Goal: Transaction & Acquisition: Purchase product/service

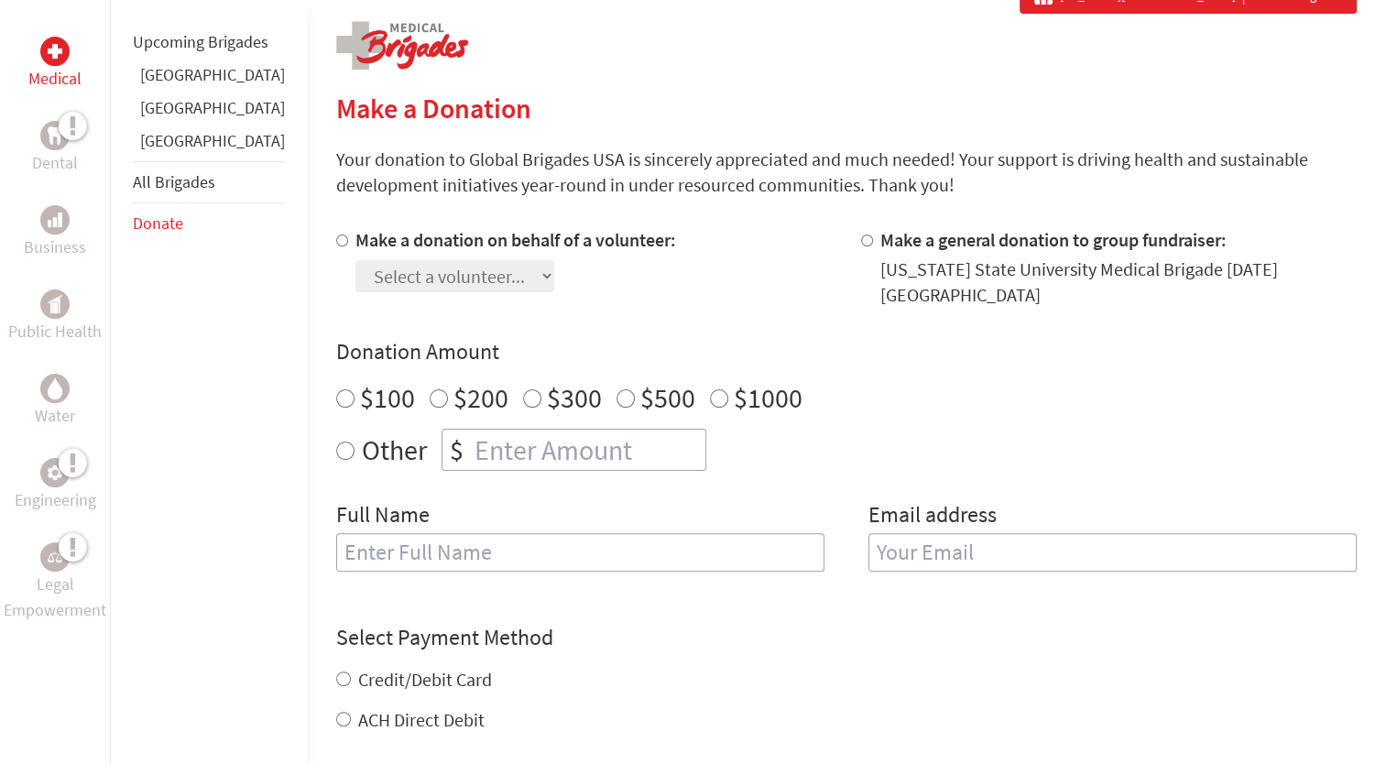
scroll to position [363, 0]
click at [336, 235] on div at bounding box center [345, 269] width 19 height 81
click at [336, 246] on input "Make a donation on behalf of a volunteer:" at bounding box center [342, 242] width 12 height 12
radio input "true"
click at [355, 279] on select "Select a volunteer... Cade Truemner Christeena Boddakayala Emily Saksewski Emma…" at bounding box center [454, 278] width 199 height 32
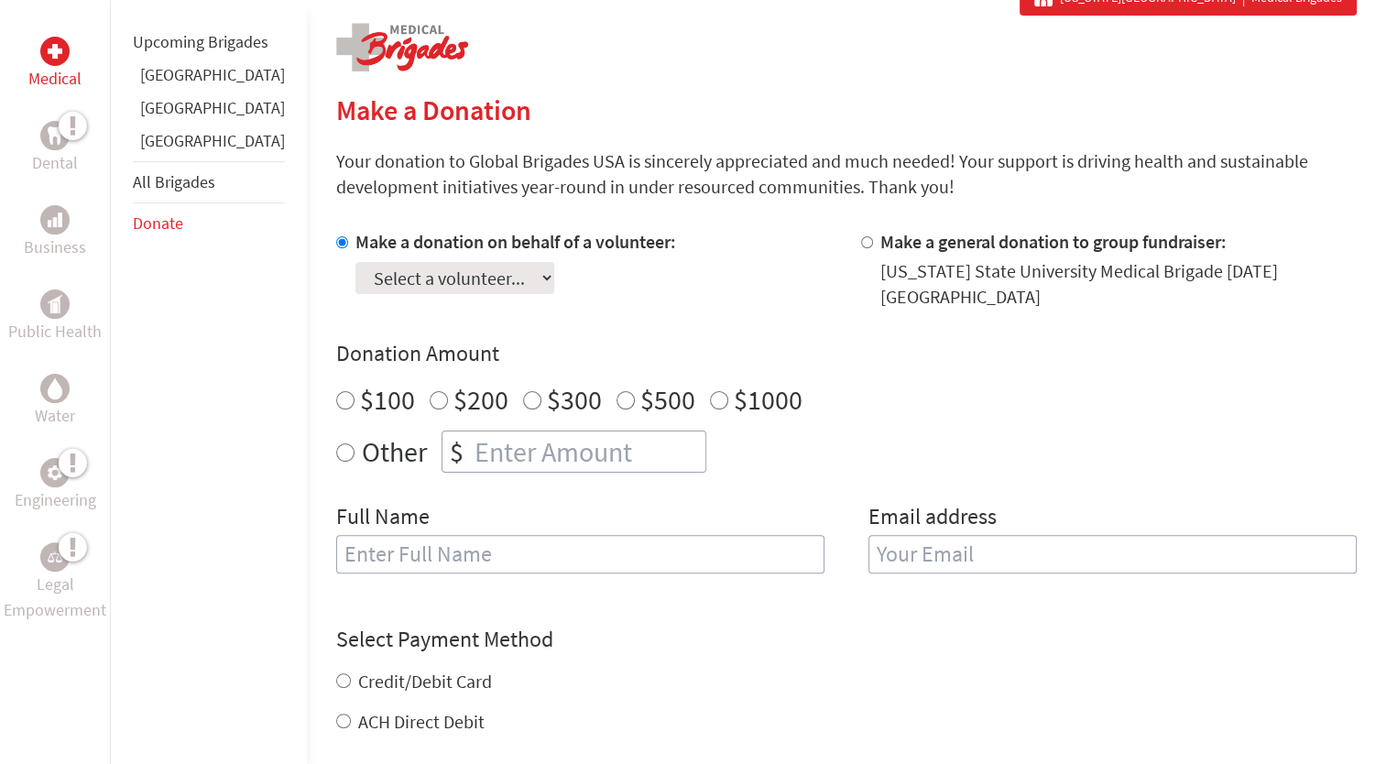
click at [355, 262] on select "Select a volunteer... Cade Truemner Christeena Boddakayala Emily Saksewski Emma…" at bounding box center [454, 278] width 199 height 32
click at [471, 281] on select "Select a volunteer... Cade Truemner Christeena Boddakayala Emily Saksewski Emma…" at bounding box center [454, 278] width 199 height 32
click at [355, 262] on select "Select a volunteer... Cade Truemner Christeena Boddakayala Emily Saksewski Emma…" at bounding box center [454, 278] width 199 height 32
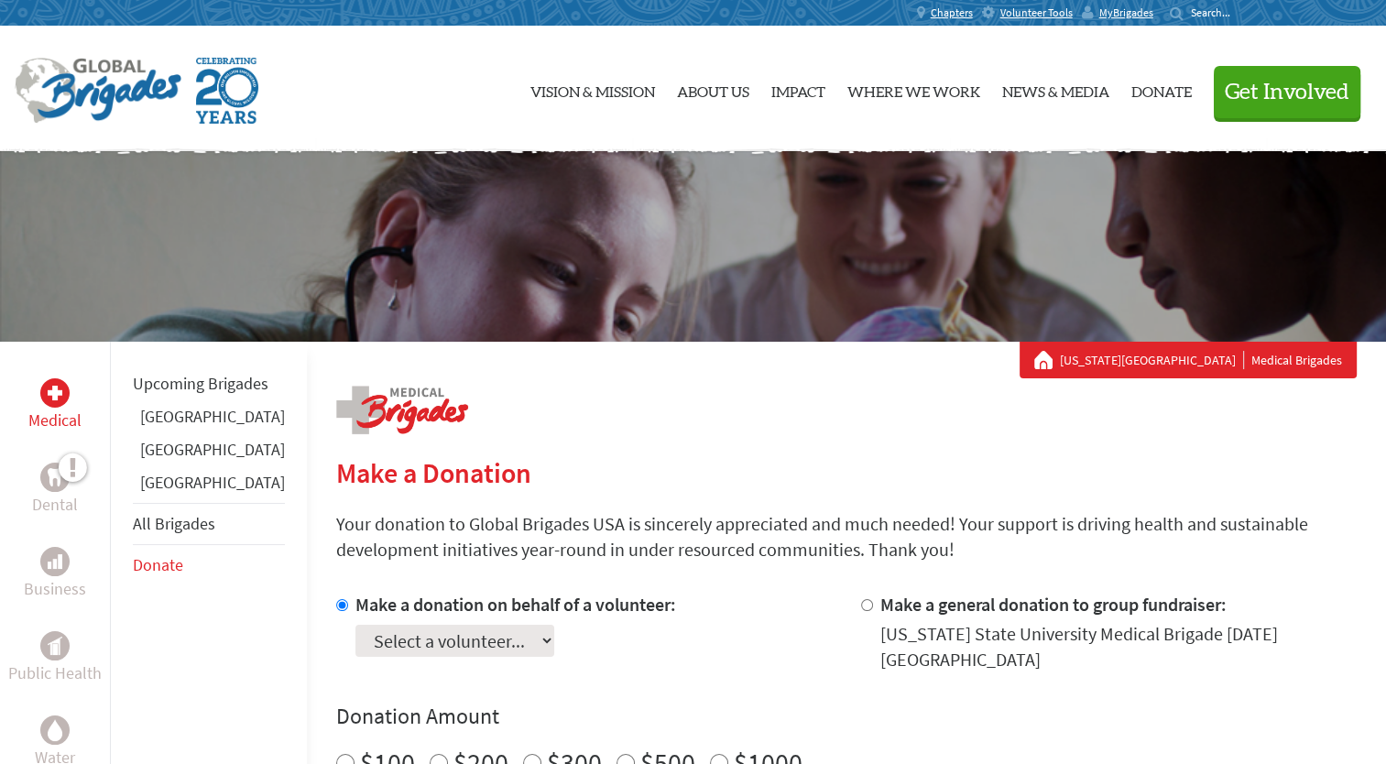
click at [186, 493] on link "[GEOGRAPHIC_DATA]" at bounding box center [212, 482] width 145 height 21
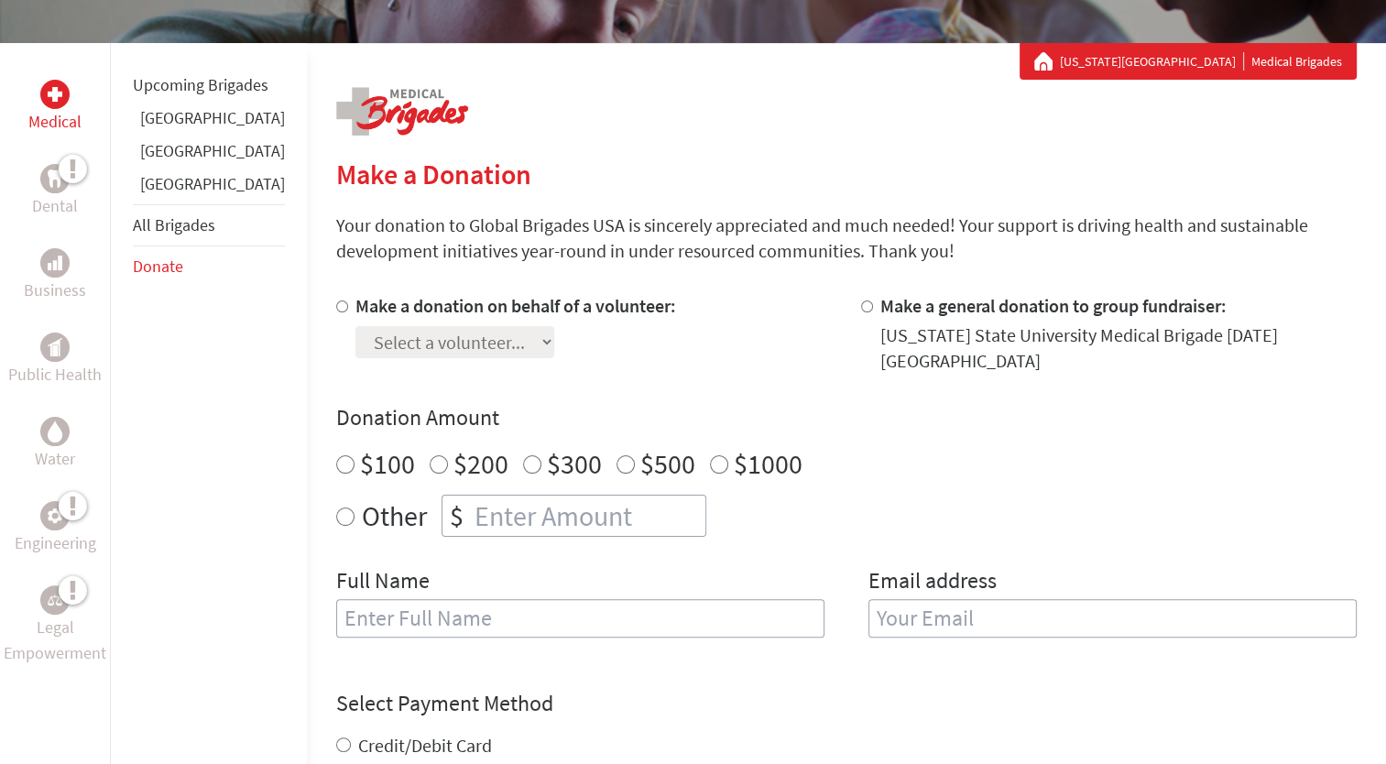
scroll to position [300, 0]
click at [616, 306] on label "Make a donation on behalf of a volunteer:" at bounding box center [515, 304] width 321 height 23
click at [348, 306] on input "Make a donation on behalf of a volunteer:" at bounding box center [342, 306] width 12 height 12
radio input "true"
click at [509, 352] on select "Select a volunteer... Cade [PERSON_NAME] [PERSON_NAME] [PERSON_NAME] [PERSON_NA…" at bounding box center [454, 341] width 199 height 32
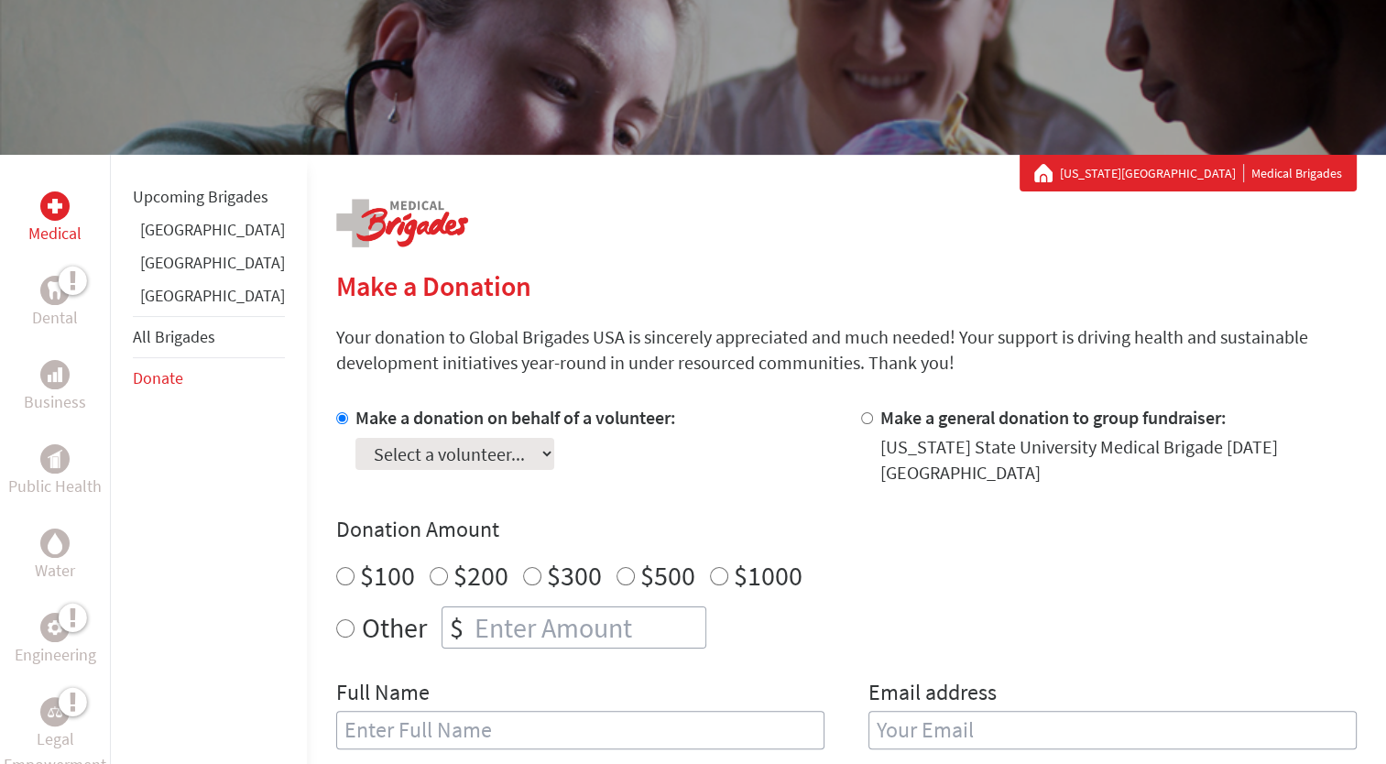
scroll to position [0, 0]
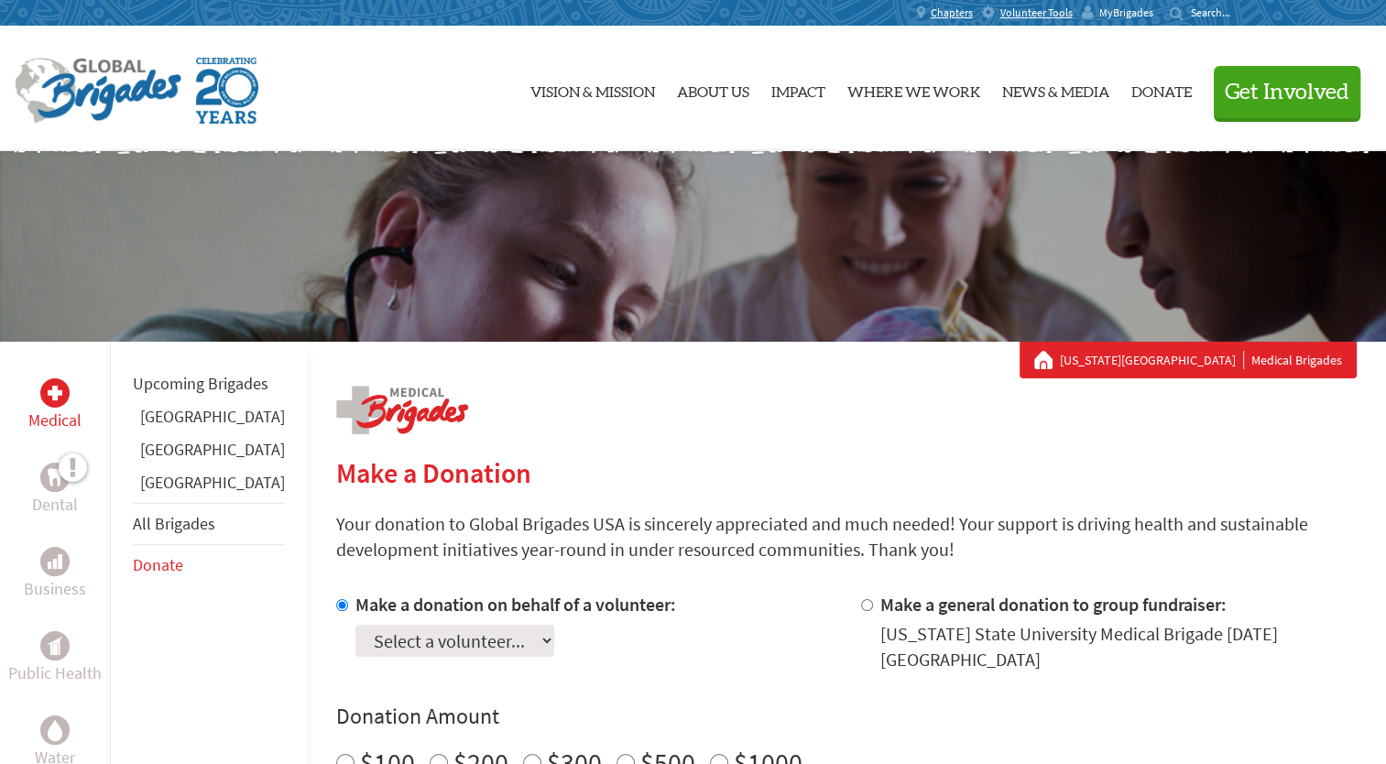
click at [1119, 13] on span "MyBrigades" at bounding box center [1126, 12] width 54 height 15
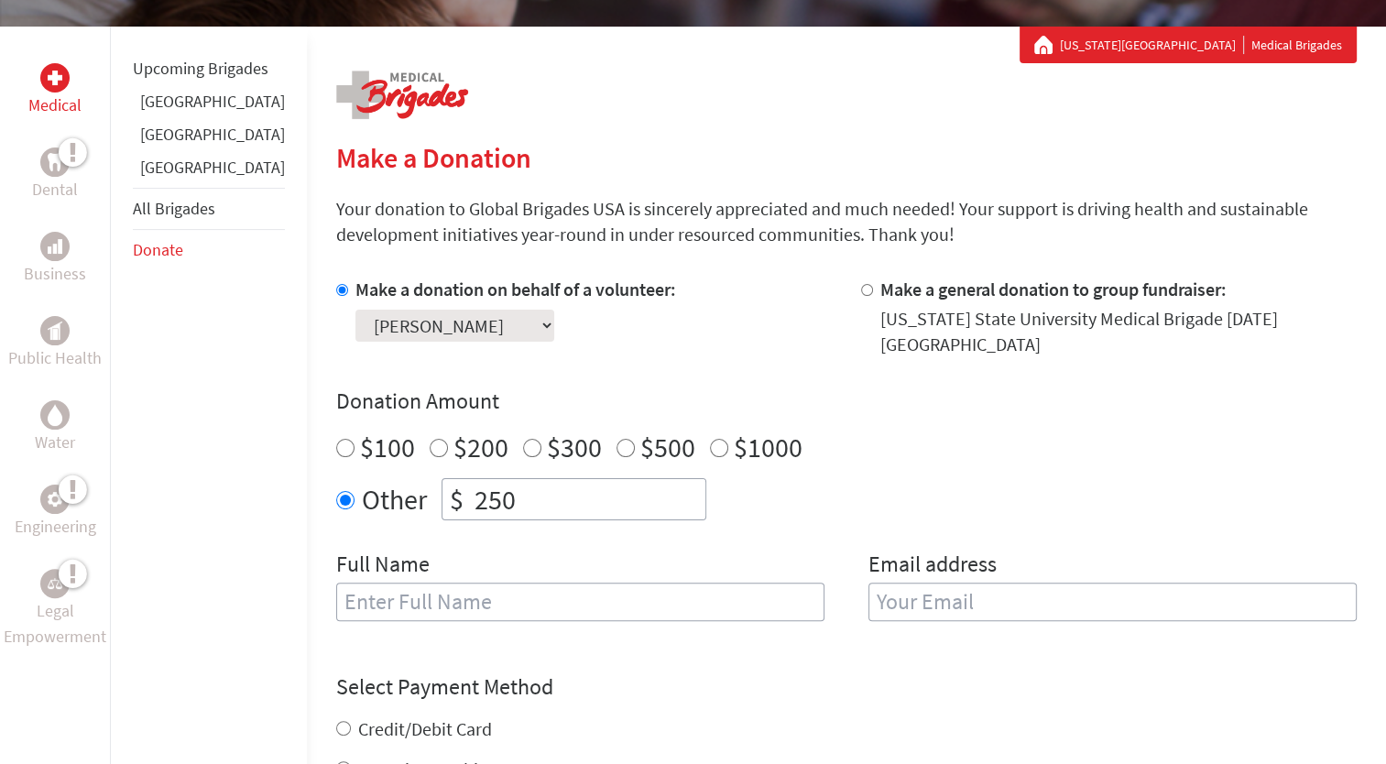
scroll to position [326, 0]
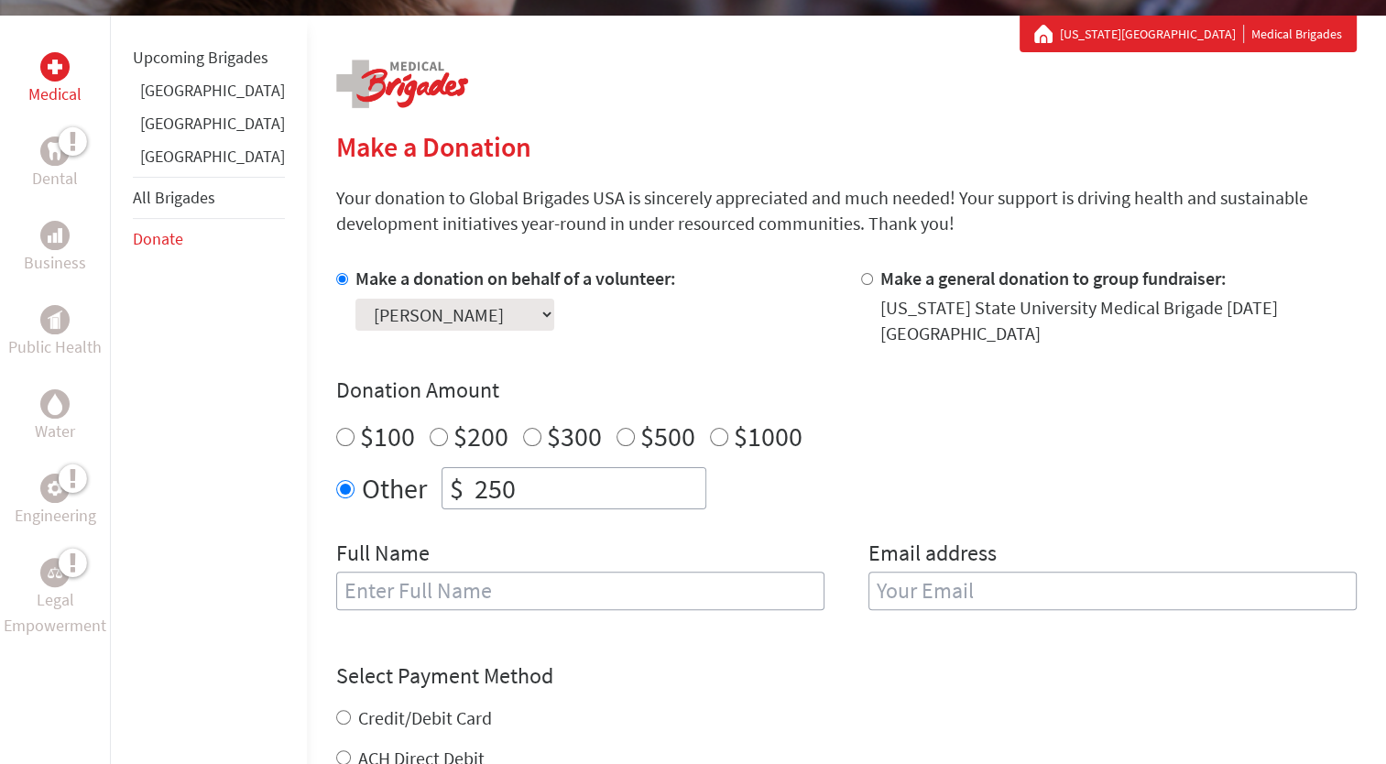
click at [597, 574] on input "text" at bounding box center [580, 591] width 488 height 38
type input "[PERSON_NAME] [PERSON_NAME]"
click at [870, 572] on input "email" at bounding box center [1113, 591] width 488 height 38
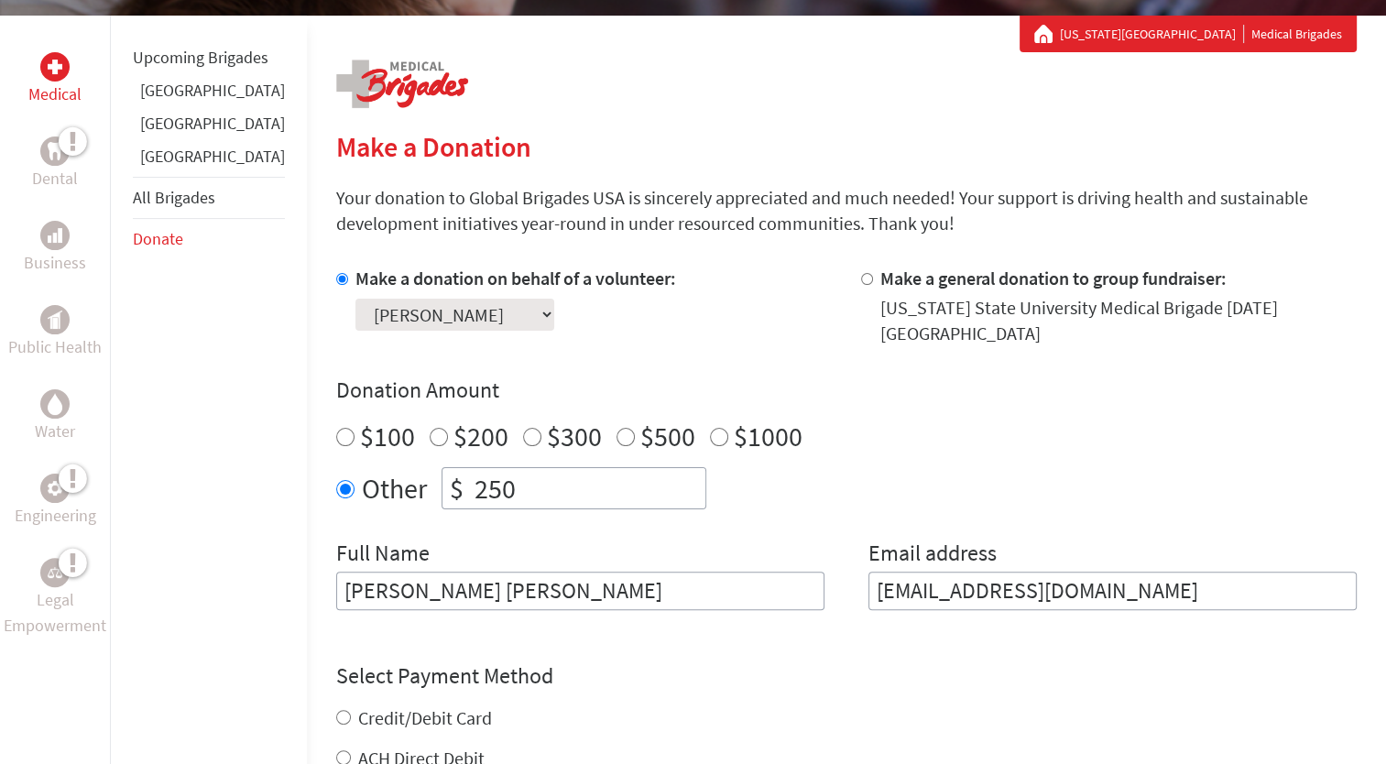
type input "[EMAIL_ADDRESS][DOMAIN_NAME]"
click at [956, 482] on div "Other $ 250" at bounding box center [846, 488] width 1021 height 42
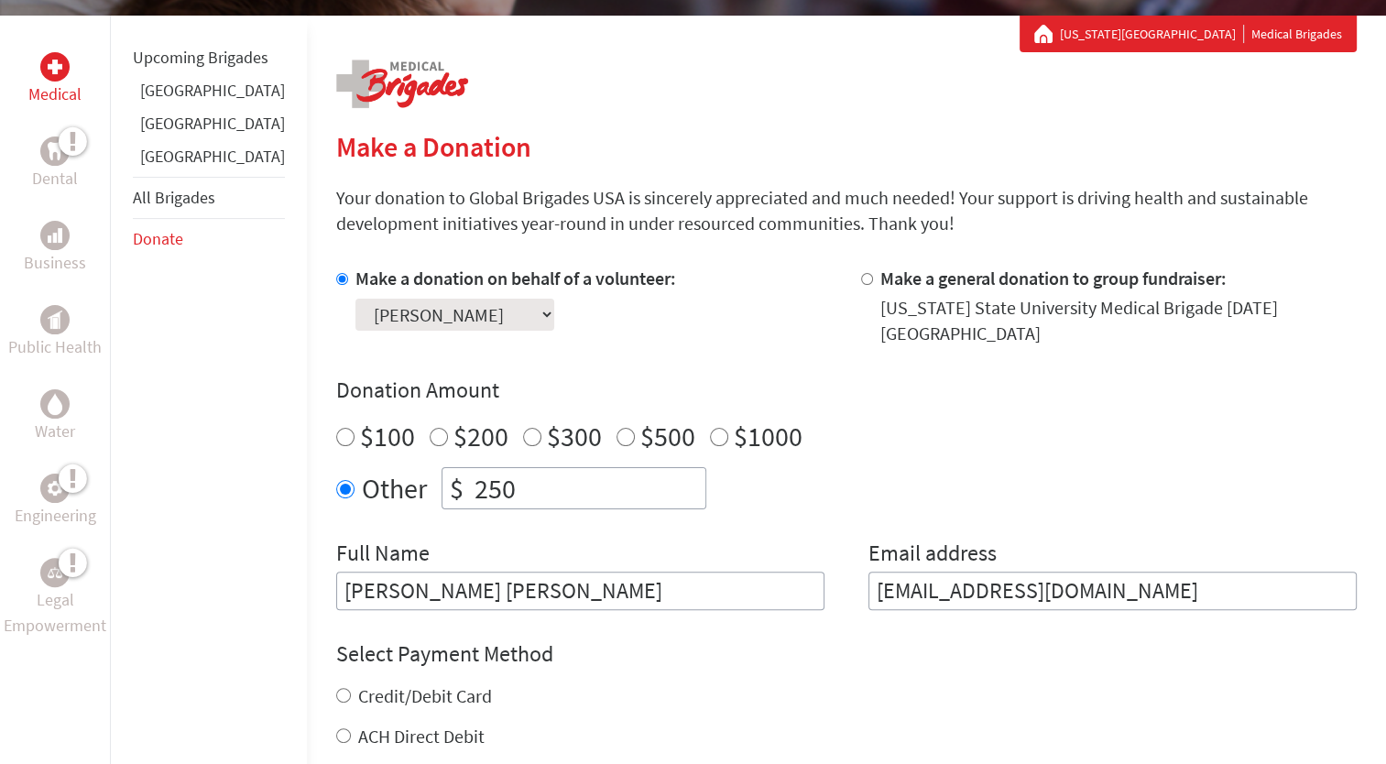
scroll to position [702, 0]
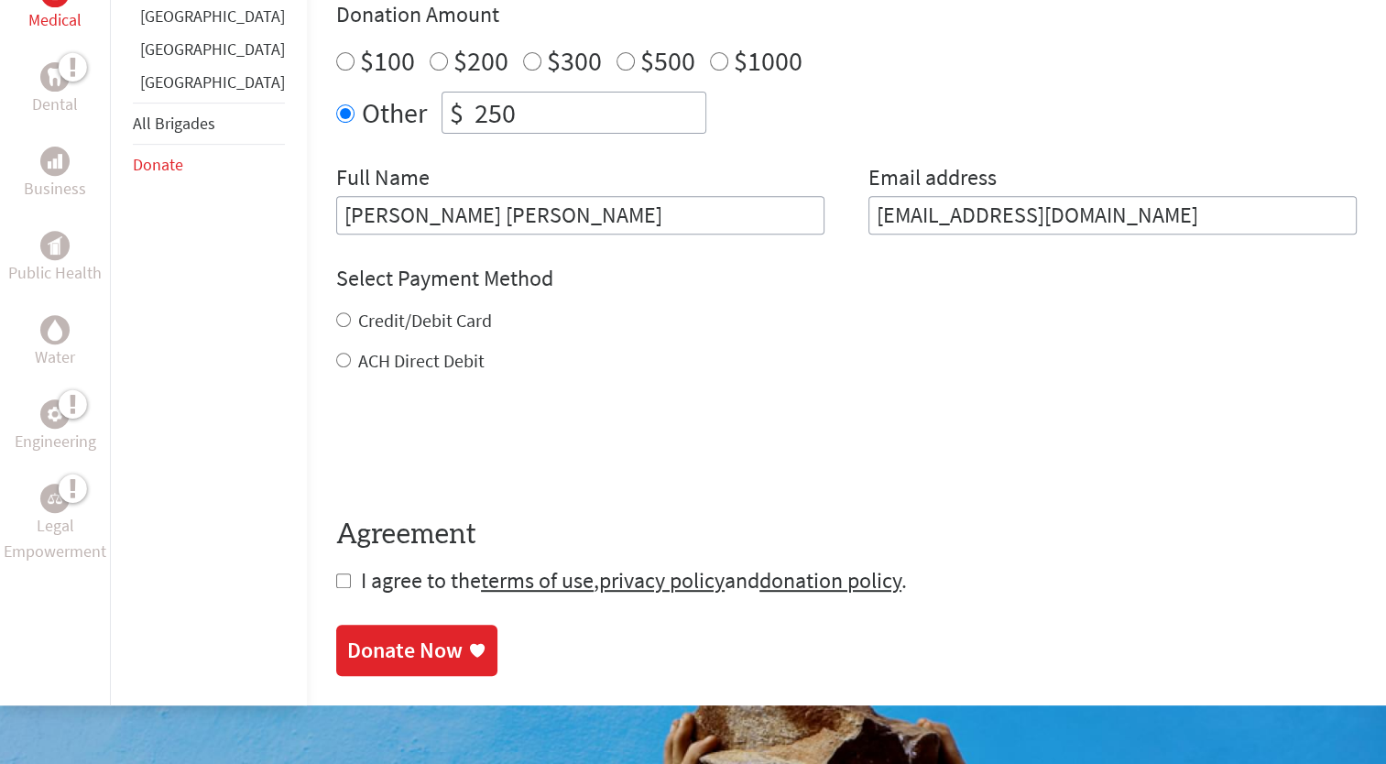
click at [361, 314] on label "Credit/Debit Card" at bounding box center [425, 320] width 134 height 23
click at [351, 314] on input "Credit/Debit Card" at bounding box center [343, 319] width 15 height 15
radio input "true"
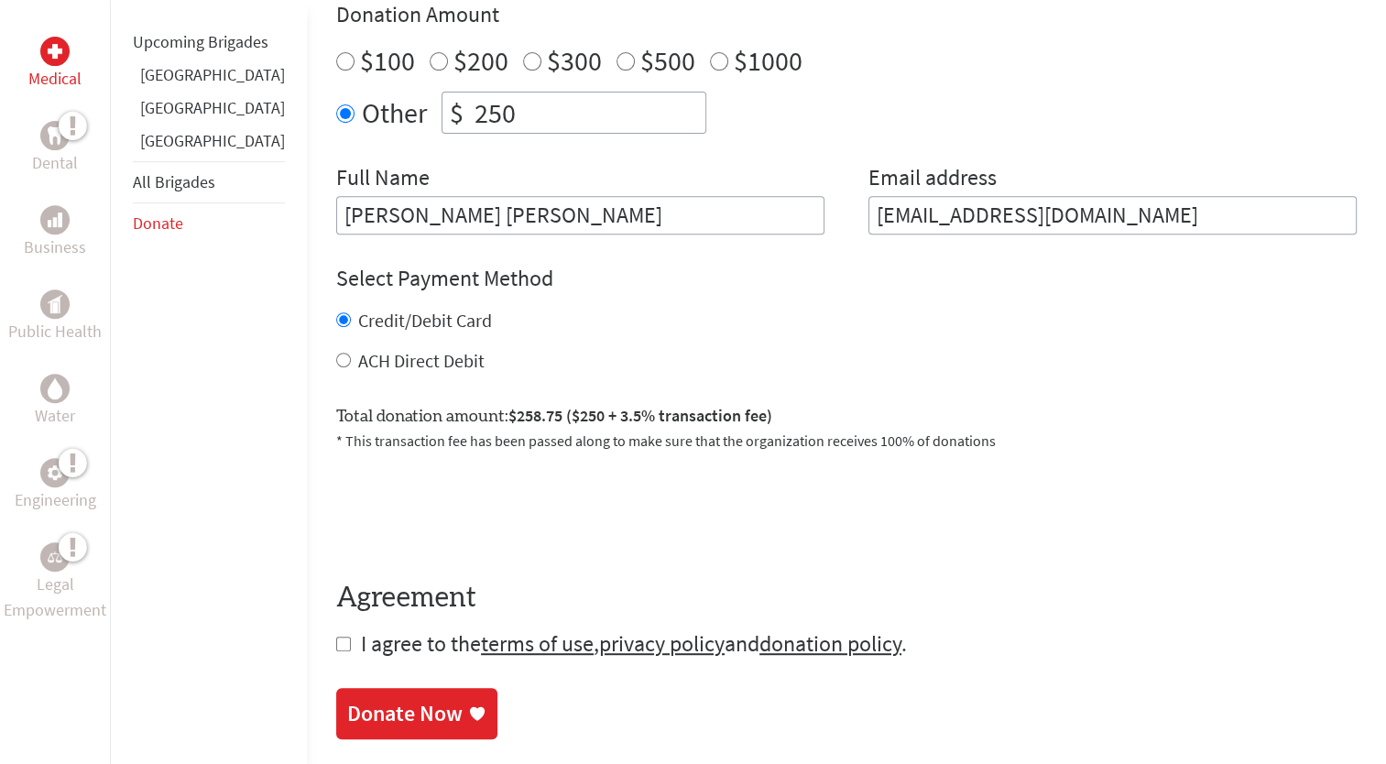
click at [358, 349] on label "ACH Direct Debit" at bounding box center [421, 360] width 126 height 23
click at [344, 353] on input "ACH Direct Debit" at bounding box center [343, 360] width 15 height 15
radio input "true"
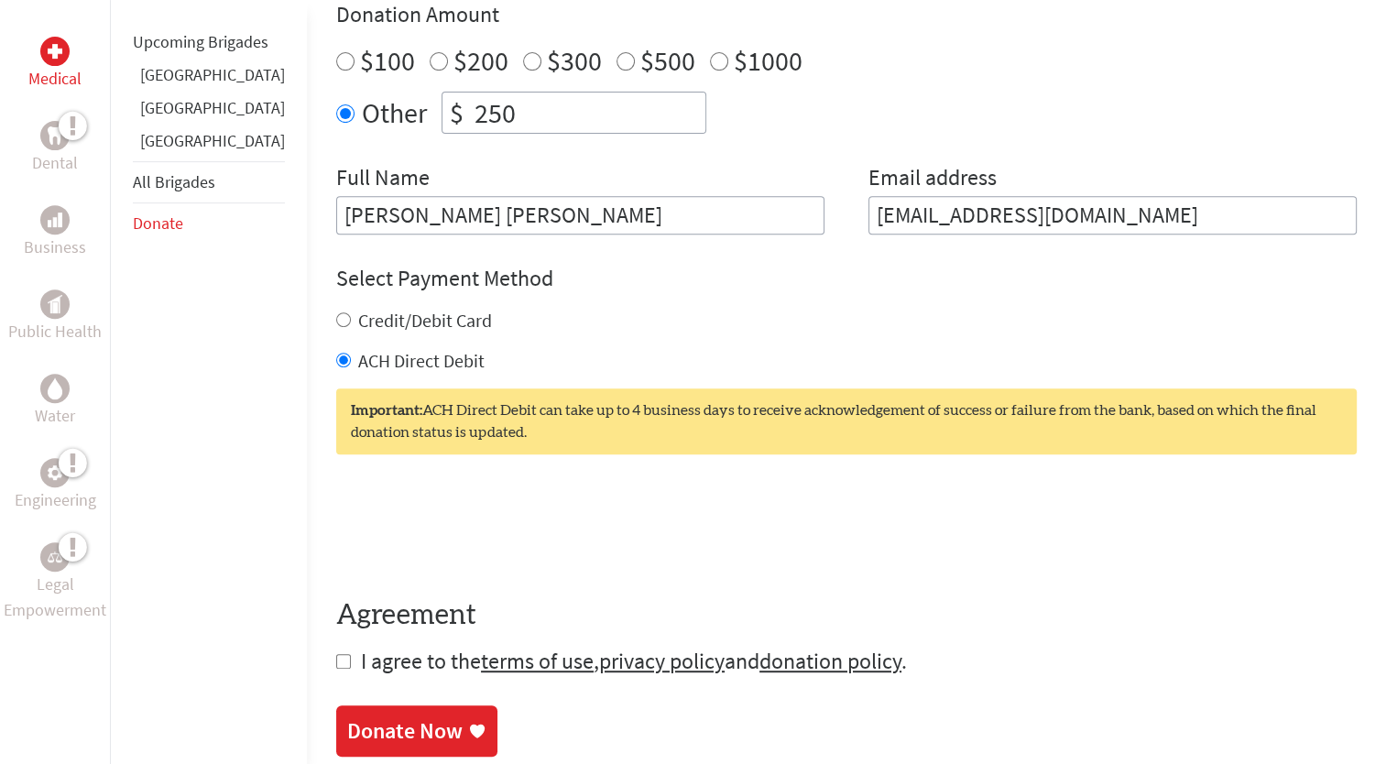
click at [354, 321] on div "Credit/Debit Card ACH Direct Debit" at bounding box center [846, 341] width 1021 height 66
click at [366, 309] on label "Credit/Debit Card" at bounding box center [425, 320] width 134 height 23
click at [351, 312] on input "Credit/Debit Card" at bounding box center [343, 319] width 15 height 15
radio input "true"
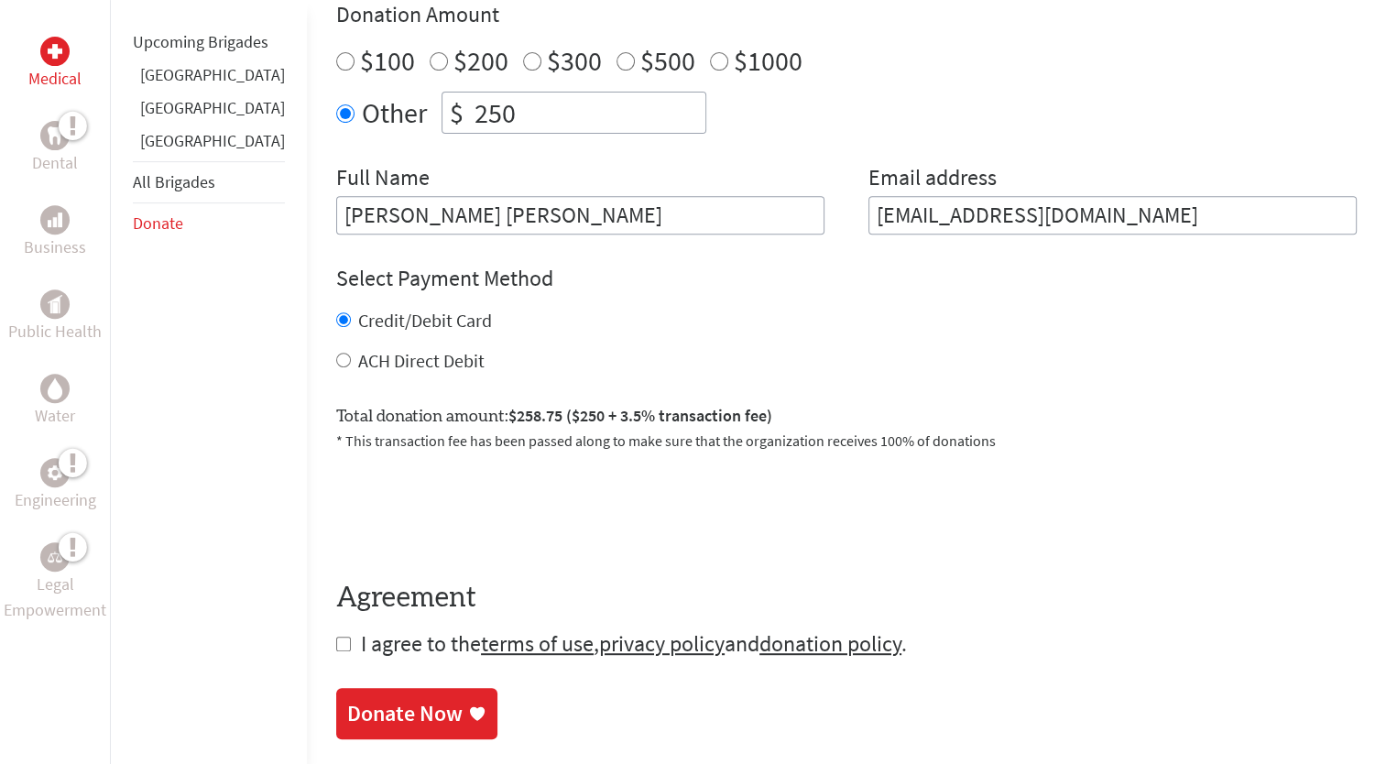
click at [336, 637] on input "checkbox" at bounding box center [343, 644] width 15 height 15
checkbox input "true"
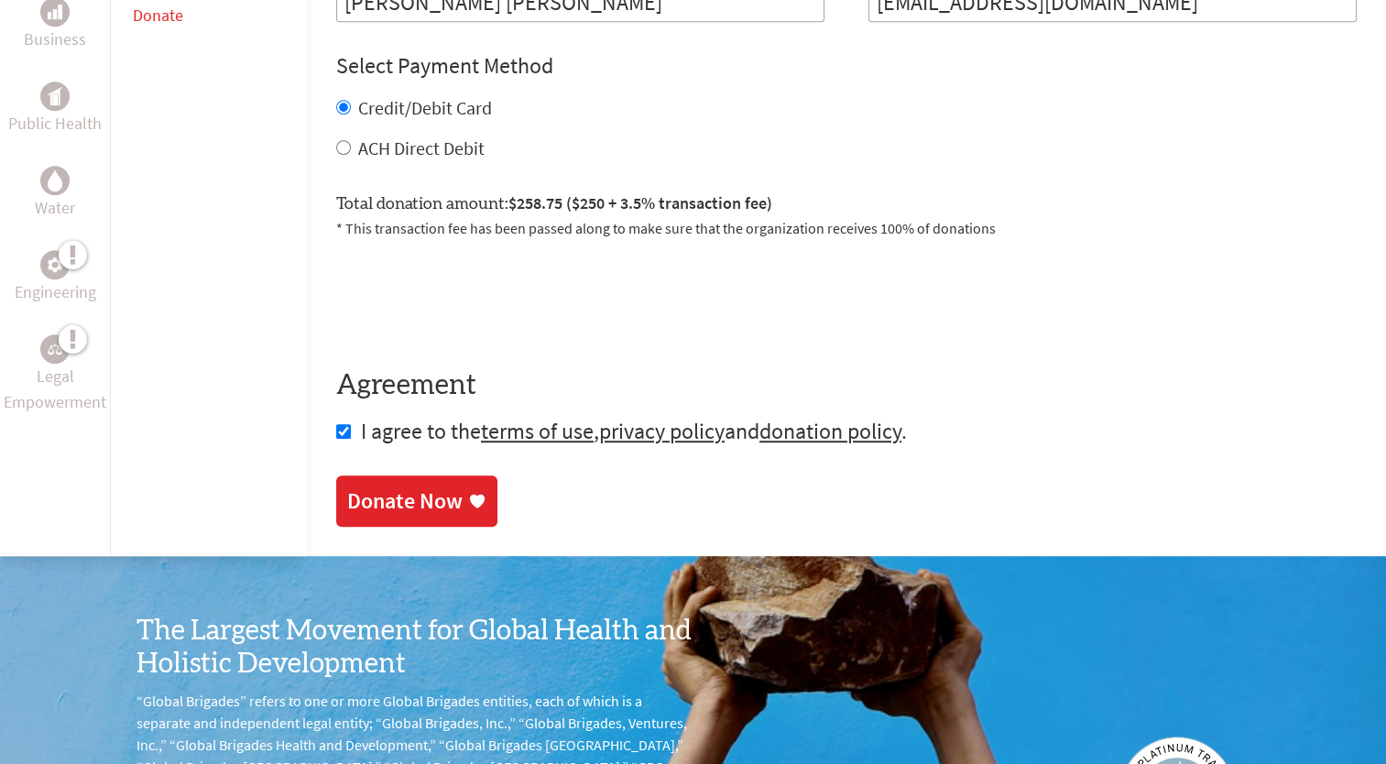
scroll to position [920, 0]
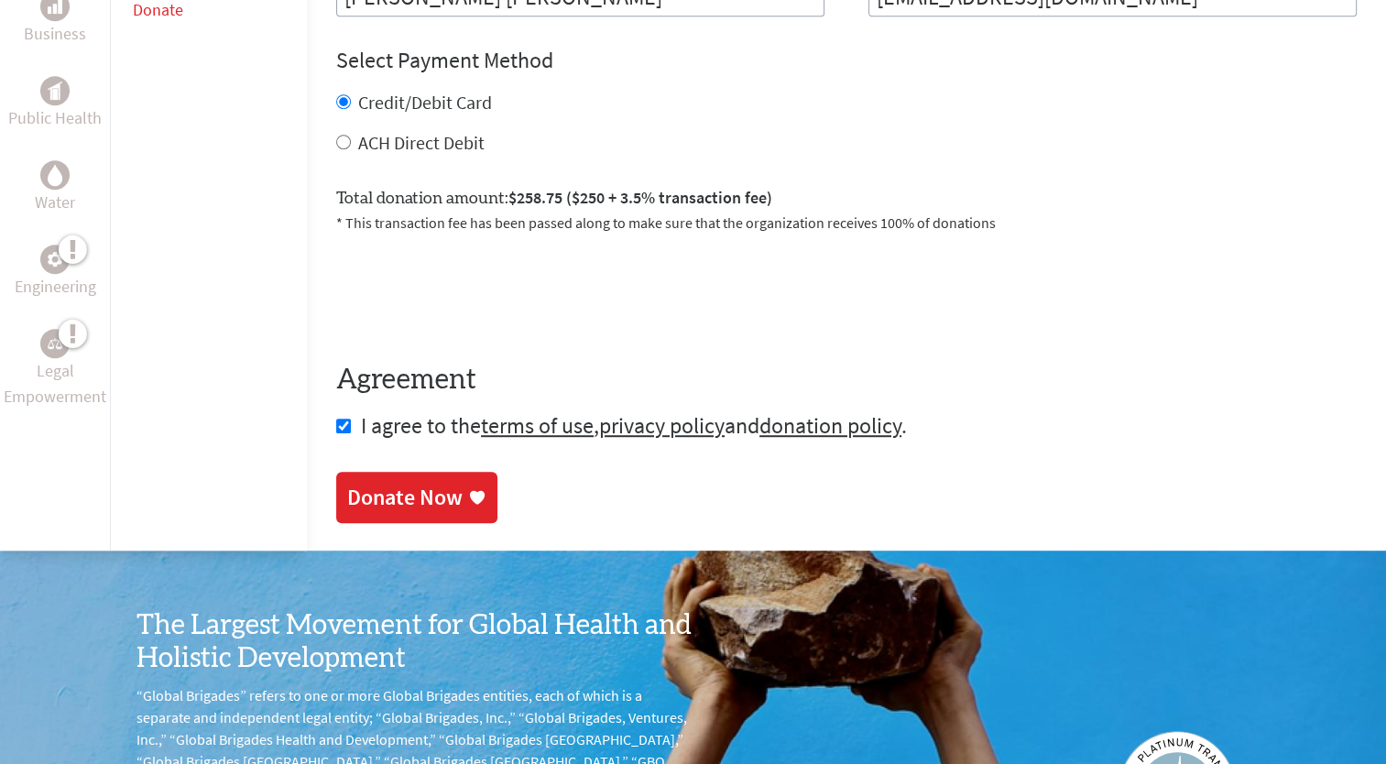
click at [390, 496] on div "Donate Now" at bounding box center [404, 497] width 115 height 29
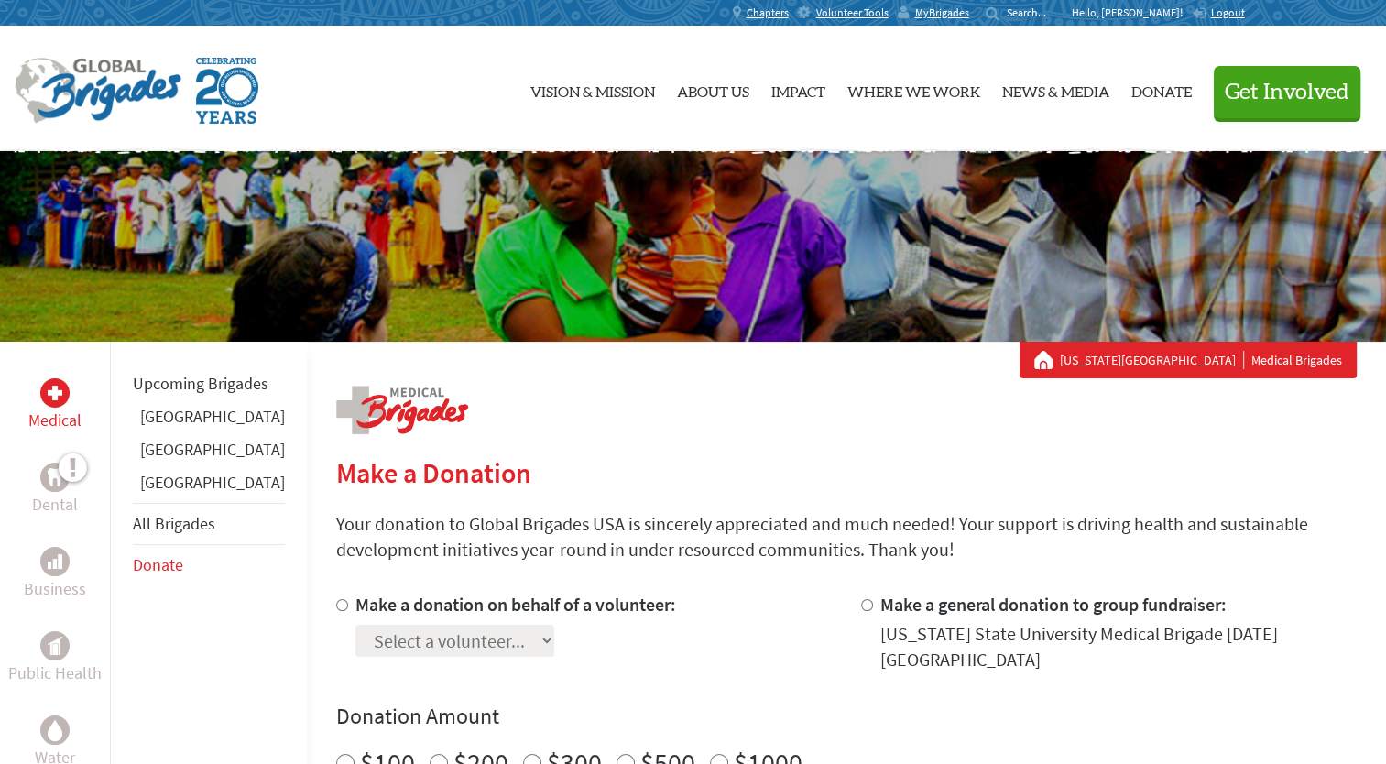
click at [506, 607] on label "Make a donation on behalf of a volunteer:" at bounding box center [515, 604] width 321 height 23
click at [348, 607] on input "Make a donation on behalf of a volunteer:" at bounding box center [342, 605] width 12 height 12
radio input "true"
click at [498, 633] on select "Select a volunteer... Cade [PERSON_NAME] [PERSON_NAME] [PERSON_NAME] [PERSON_NA…" at bounding box center [454, 641] width 199 height 32
select select "2768B26E-7B9A-11EF-BF8B-42010A8A0043"
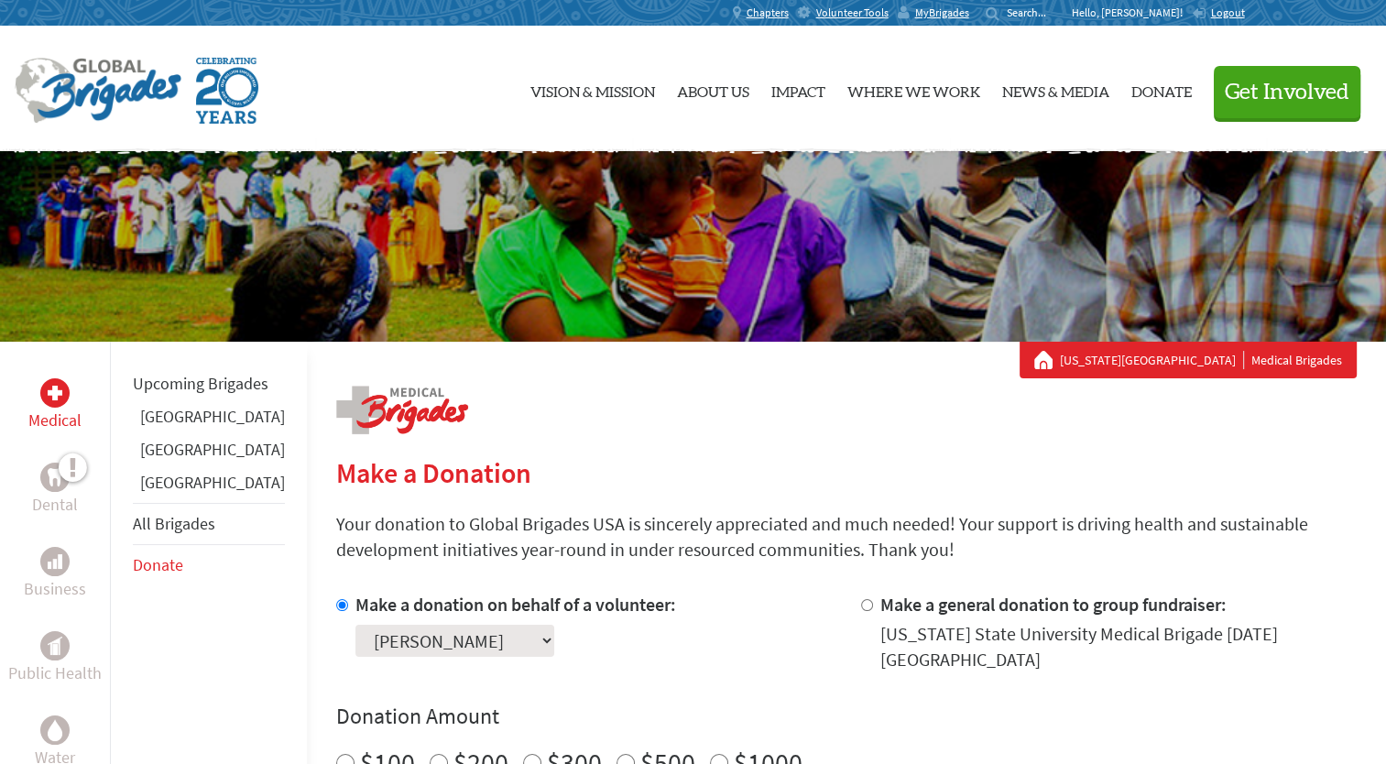
click at [355, 625] on select "Select a volunteer... Cade Truemner Christeena Boddakayala Ella Johnson Emily S…" at bounding box center [454, 641] width 199 height 32
click at [617, 482] on h2 "Make a Donation" at bounding box center [846, 472] width 1021 height 33
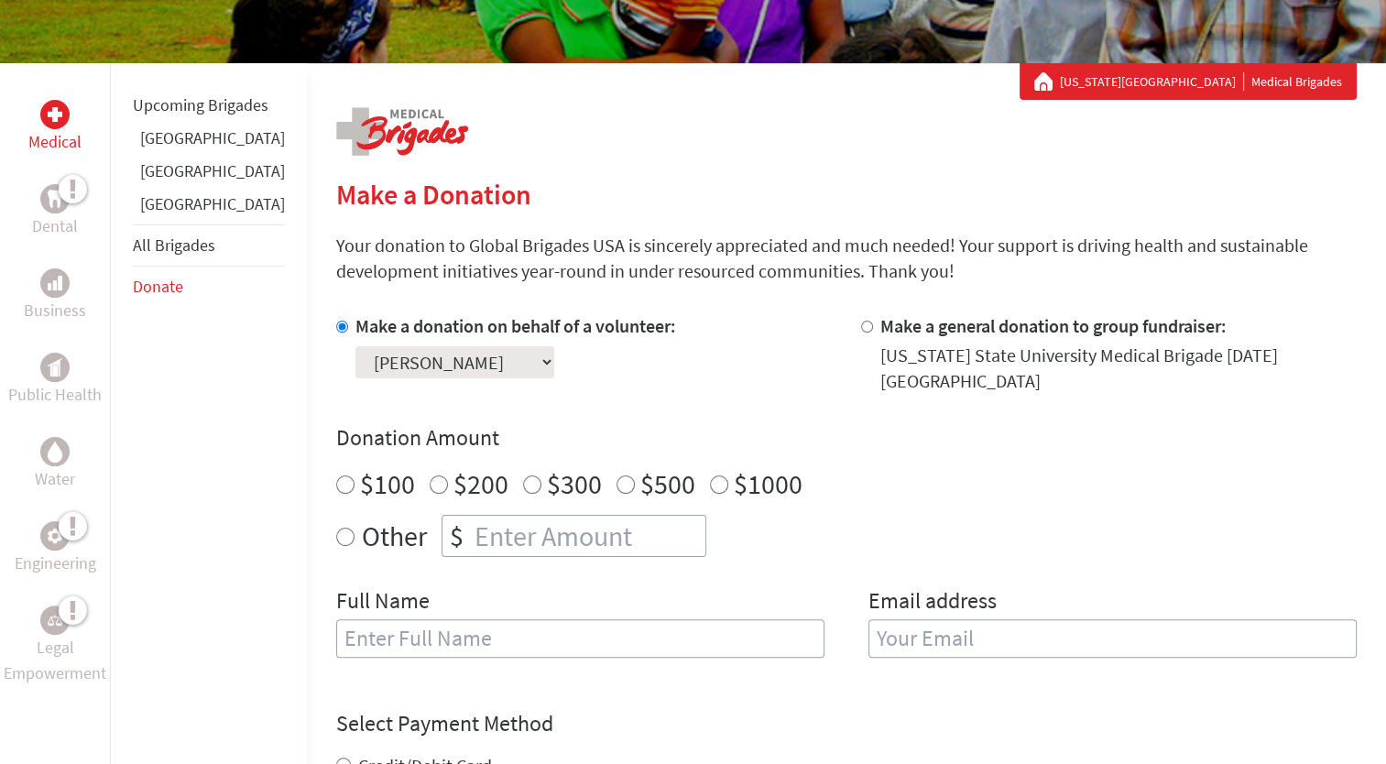
scroll to position [279, 0]
radio input "true"
click at [575, 516] on input "number" at bounding box center [588, 536] width 235 height 40
type input "250"
type input "Ella Marie Johnson"
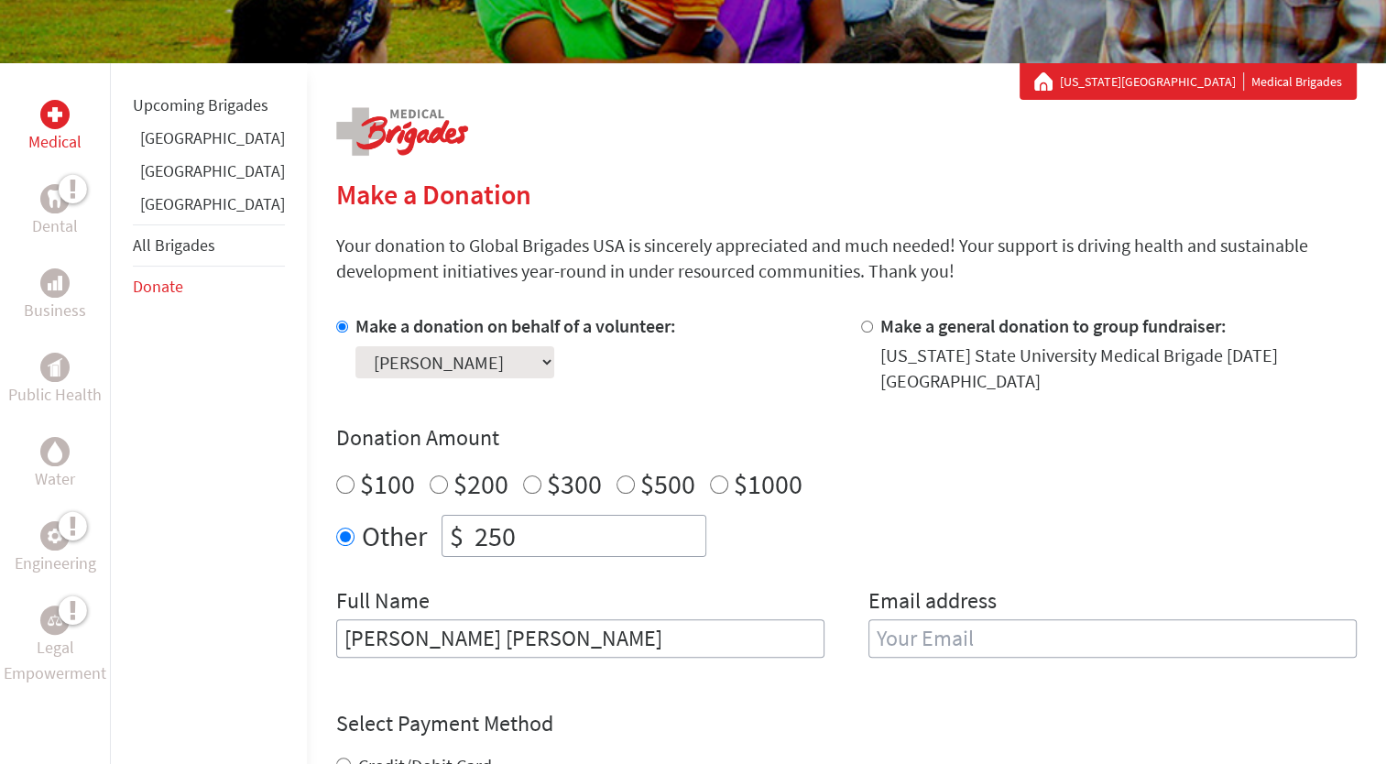
type input "[EMAIL_ADDRESS][DOMAIN_NAME]"
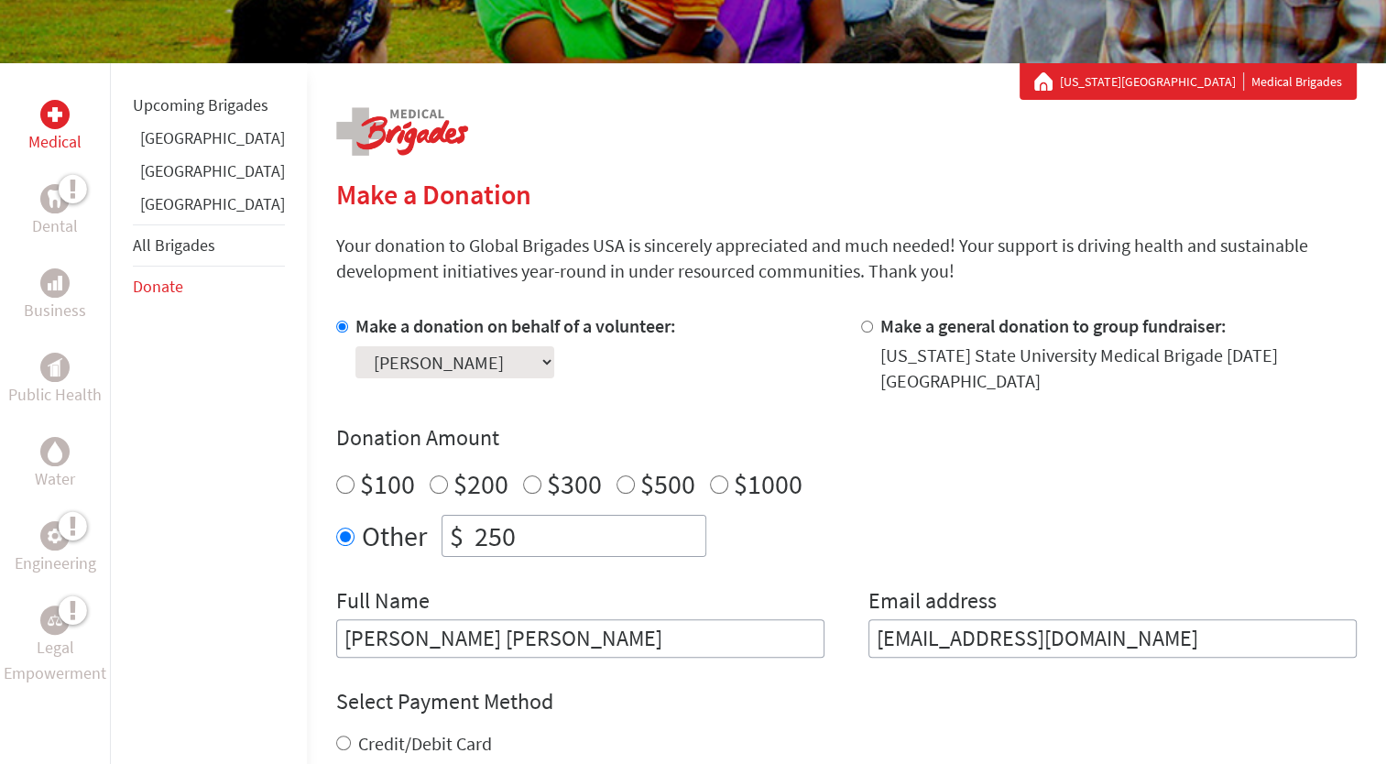
click at [677, 560] on div "Make a donation on behalf of a volunteer: Select a volunteer... Cade Truemner C…" at bounding box center [846, 485] width 1021 height 344
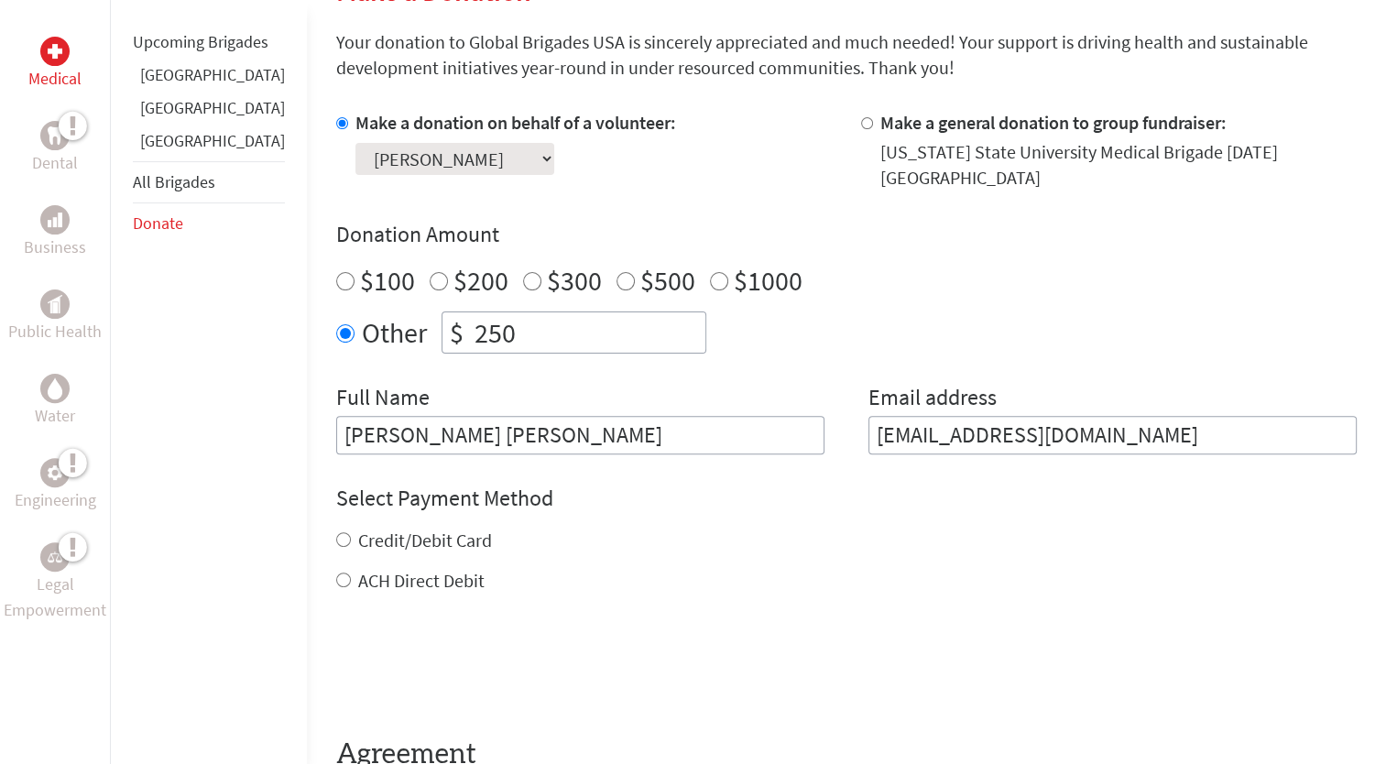
scroll to position [483, 0]
click at [403, 506] on div "Select Payment Method NOTE: American Express is not accepted. Please proceed no…" at bounding box center [846, 538] width 1021 height 110
click at [410, 528] on label "Credit/Debit Card" at bounding box center [425, 539] width 134 height 23
click at [351, 531] on input "Credit/Debit Card" at bounding box center [343, 538] width 15 height 15
radio input "true"
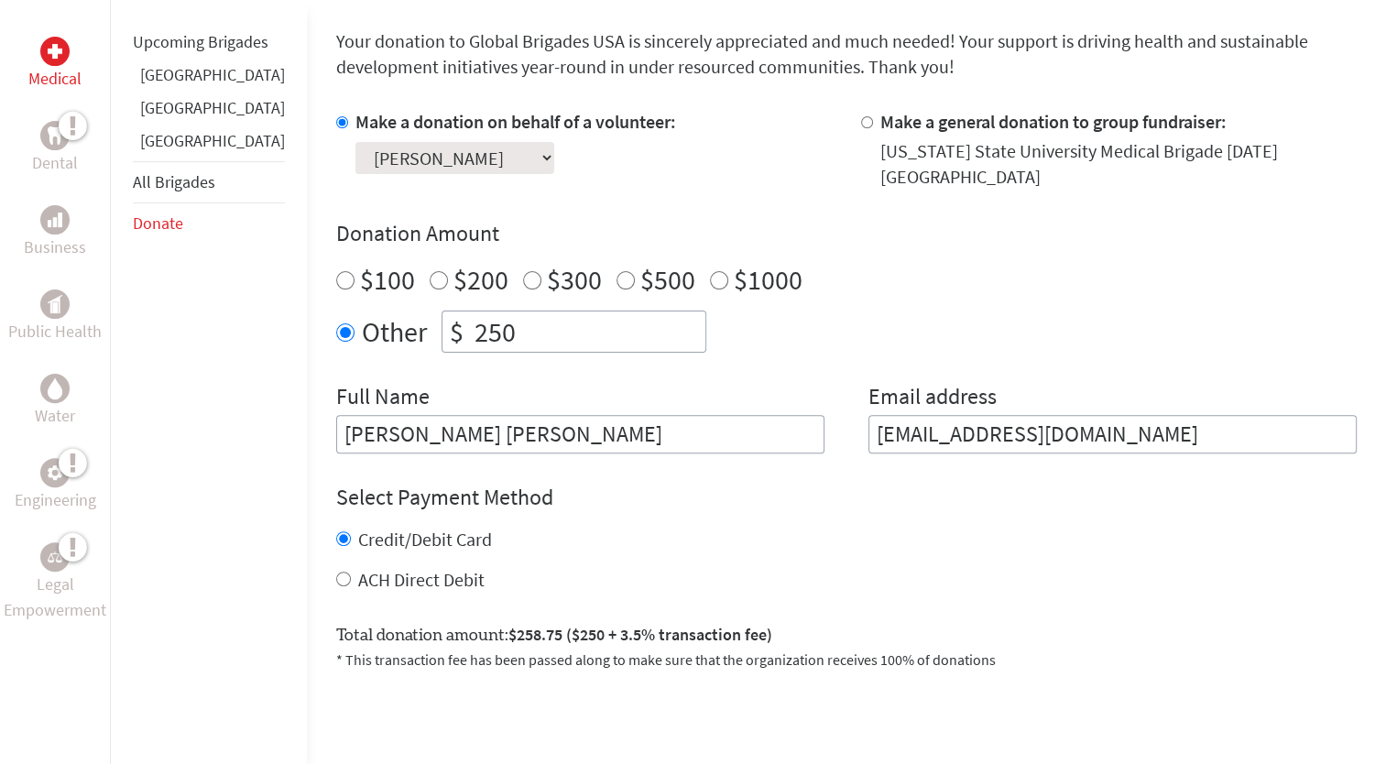
click at [389, 568] on label "ACH Direct Debit" at bounding box center [421, 579] width 126 height 23
click at [351, 572] on input "ACH Direct Debit" at bounding box center [343, 579] width 15 height 15
radio input "true"
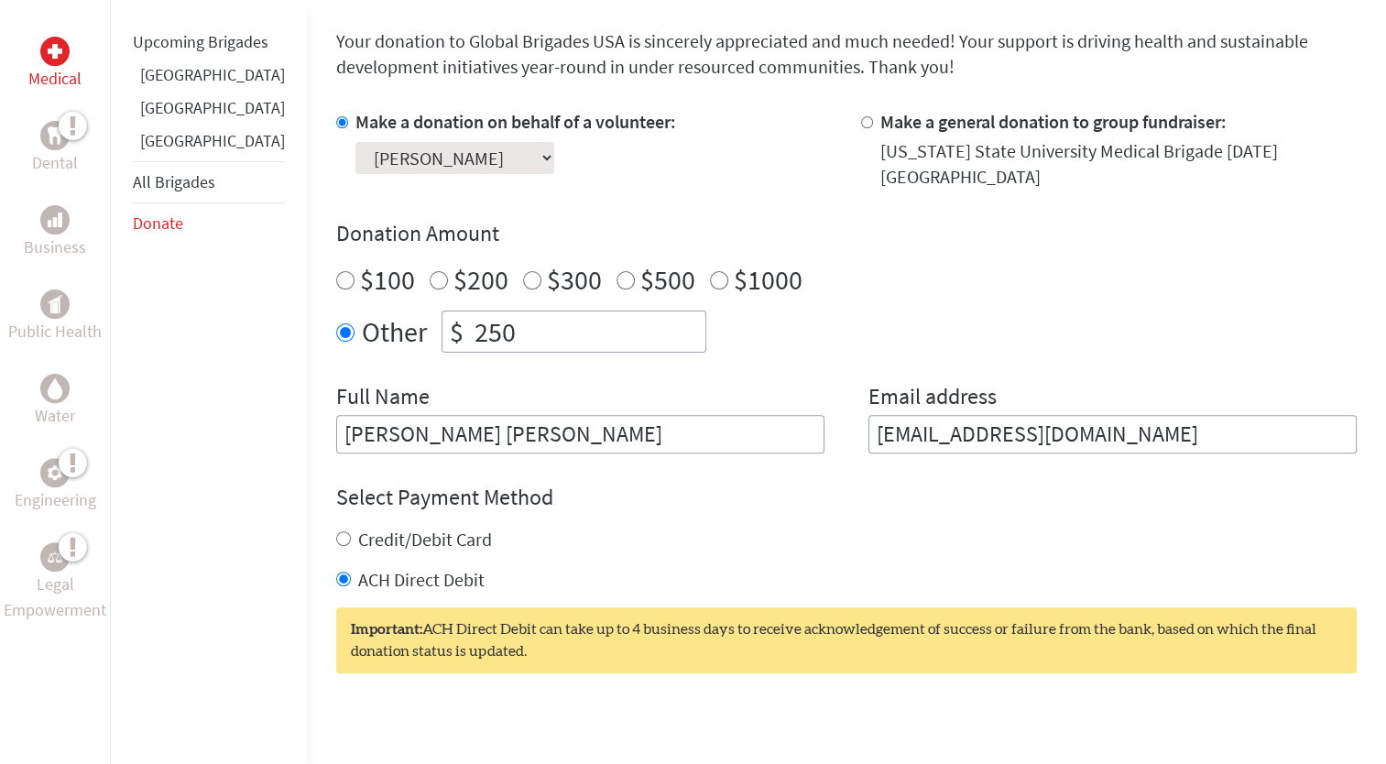
click at [391, 528] on label "Credit/Debit Card" at bounding box center [425, 539] width 134 height 23
click at [351, 531] on input "Credit/Debit Card" at bounding box center [343, 538] width 15 height 15
radio input "true"
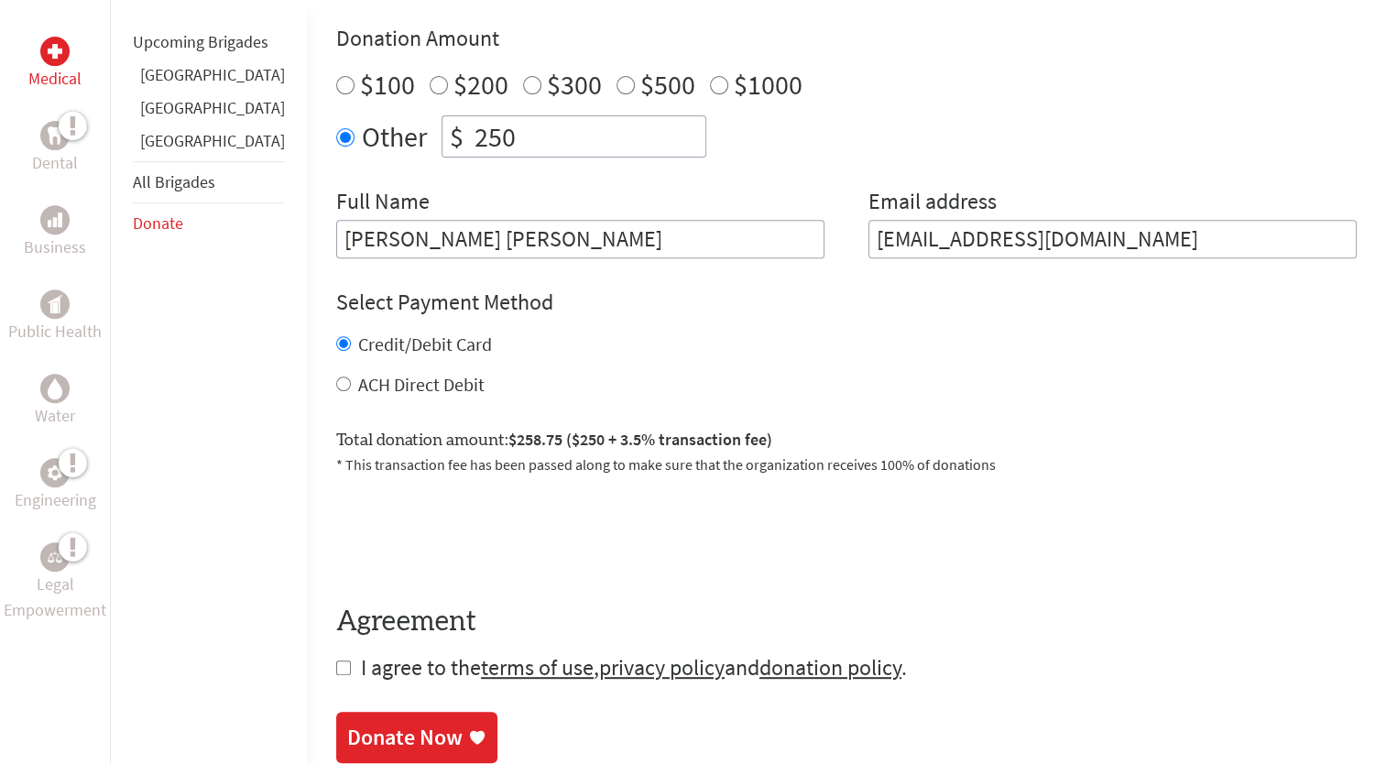
scroll to position [680, 0]
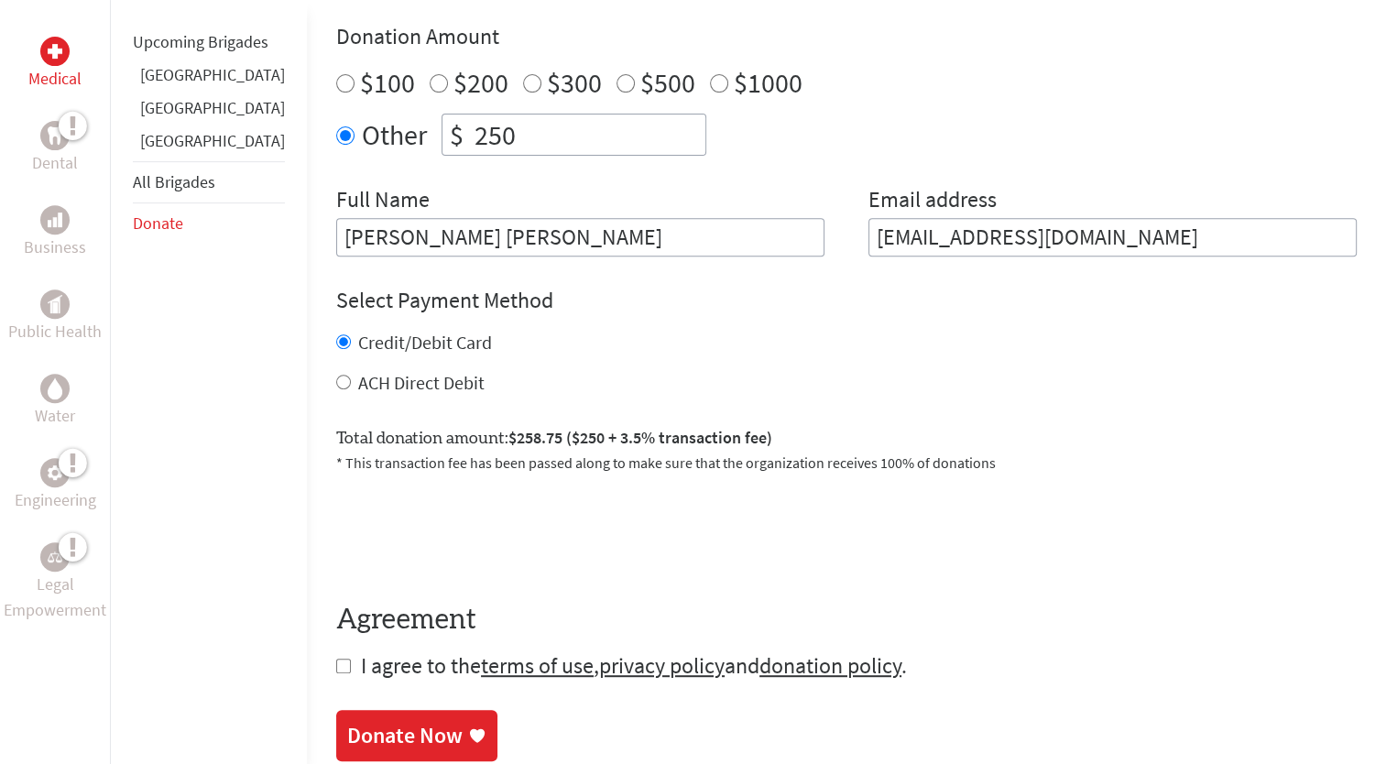
click at [336, 659] on input "checkbox" at bounding box center [343, 666] width 15 height 15
checkbox input "true"
click at [355, 723] on div "Donate Now" at bounding box center [404, 737] width 115 height 29
